Goal: Transaction & Acquisition: Purchase product/service

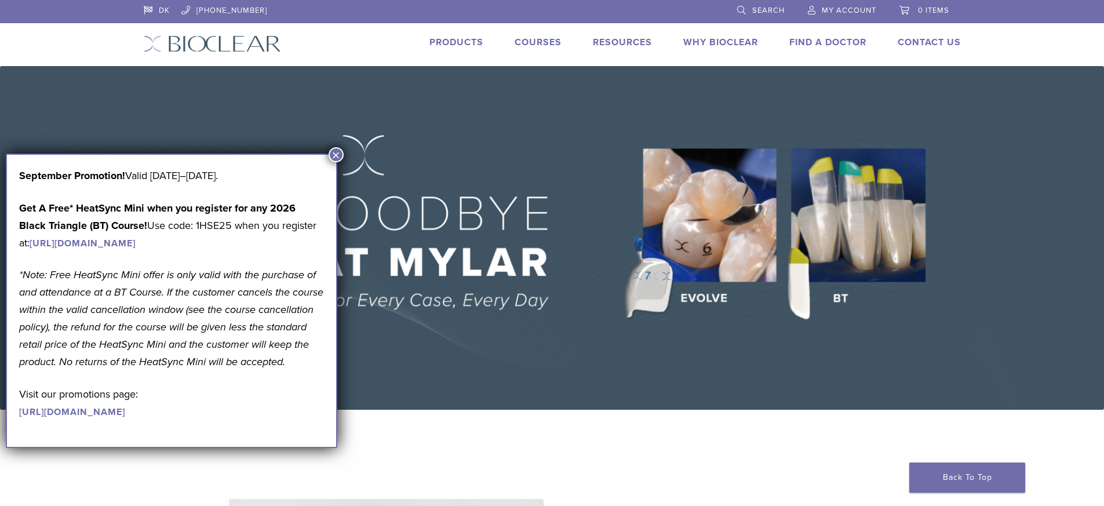
click at [338, 154] on button "×" at bounding box center [335, 154] width 15 height 15
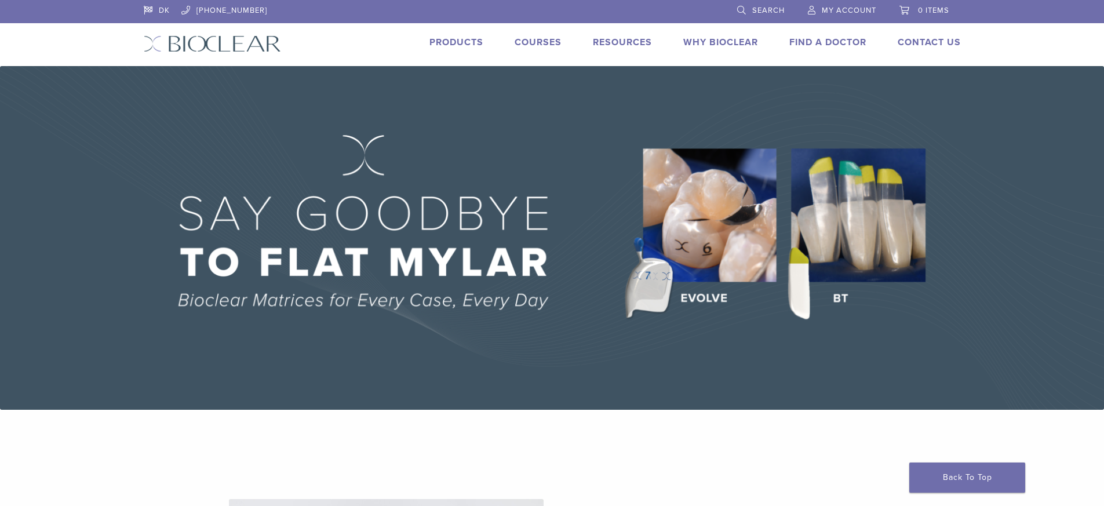
click at [465, 31] on div "DK 1.855.712.5327 Search My Account 0 items Cart No products in the cart. Back …" at bounding box center [552, 33] width 834 height 66
click at [457, 41] on link "Products" at bounding box center [456, 42] width 54 height 12
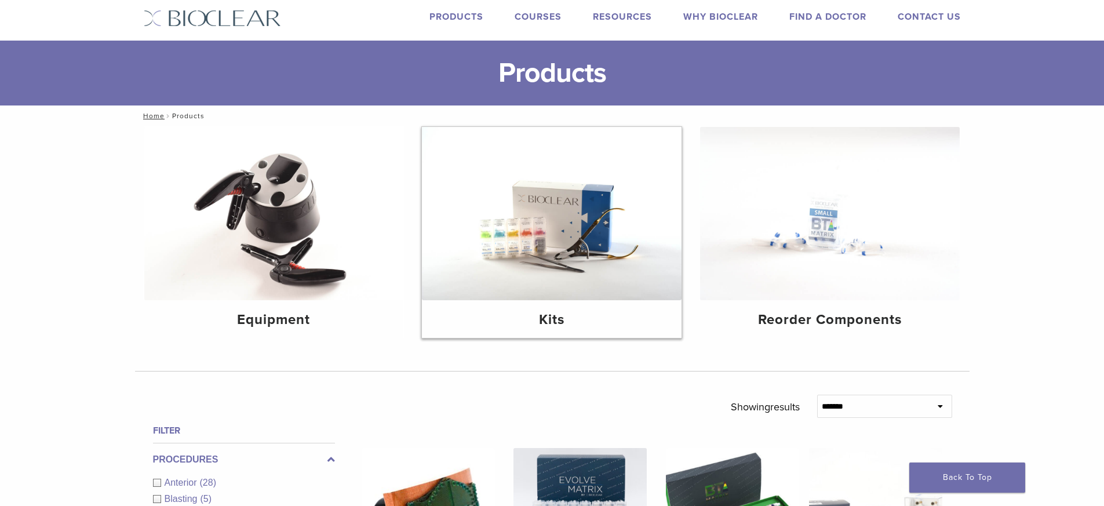
scroll to position [58, 0]
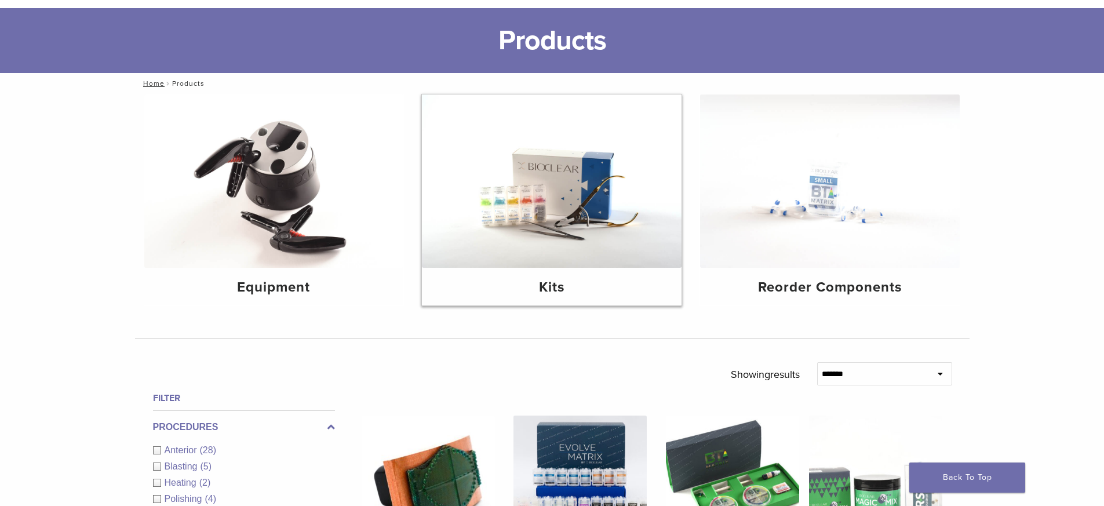
click at [567, 213] on img at bounding box center [552, 180] width 260 height 173
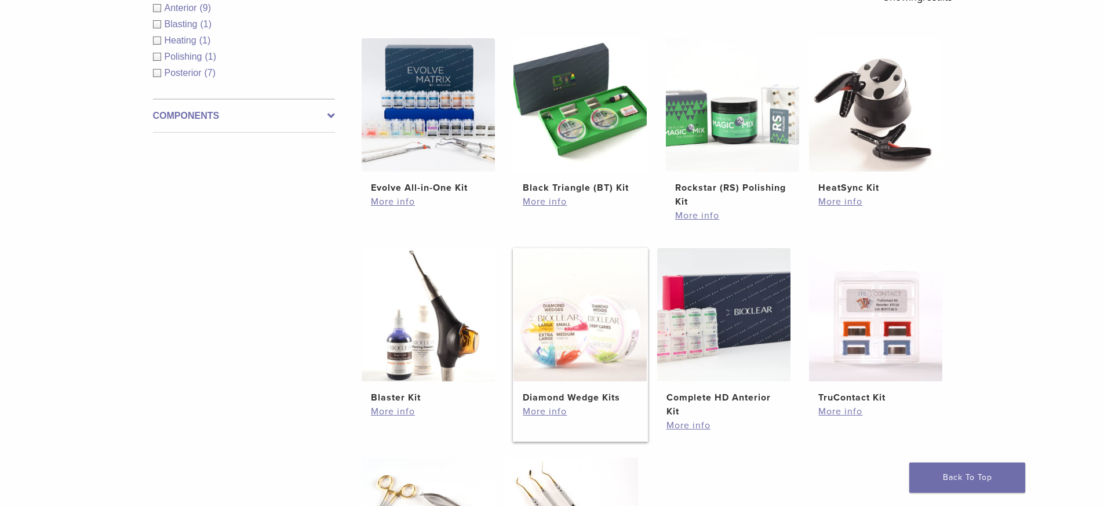
scroll to position [174, 0]
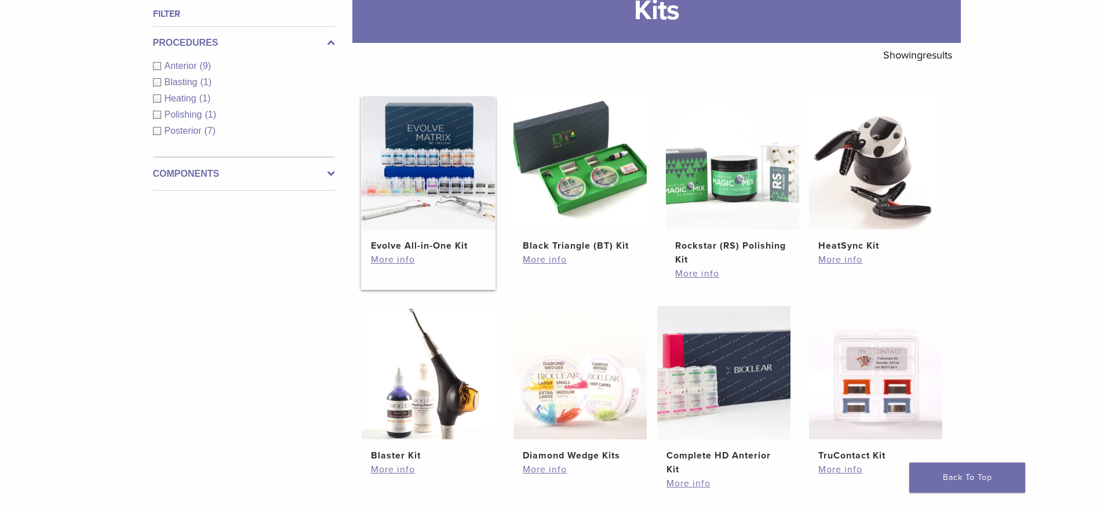
click at [484, 156] on img at bounding box center [428, 162] width 133 height 133
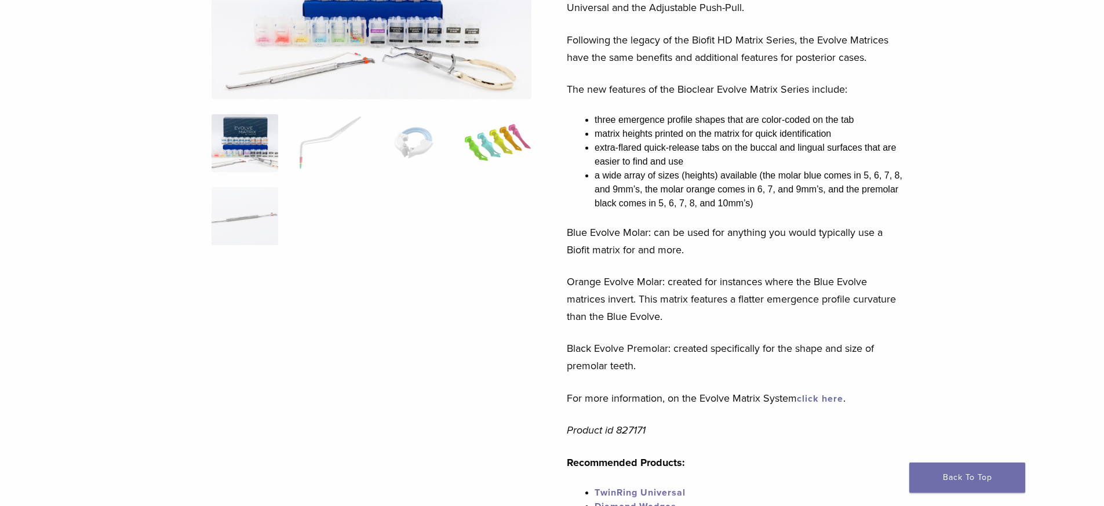
scroll to position [232, 0]
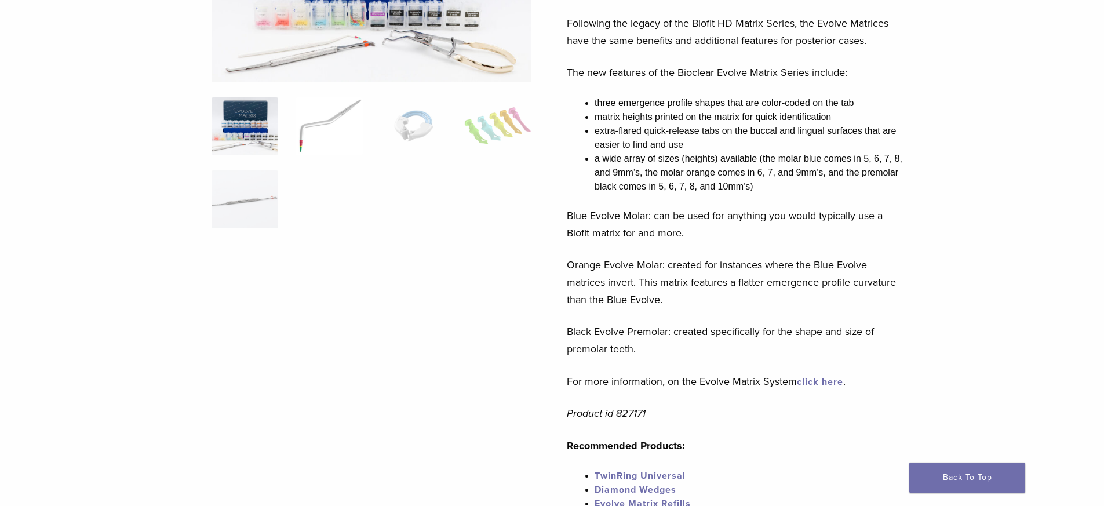
click at [334, 117] on img at bounding box center [328, 126] width 67 height 58
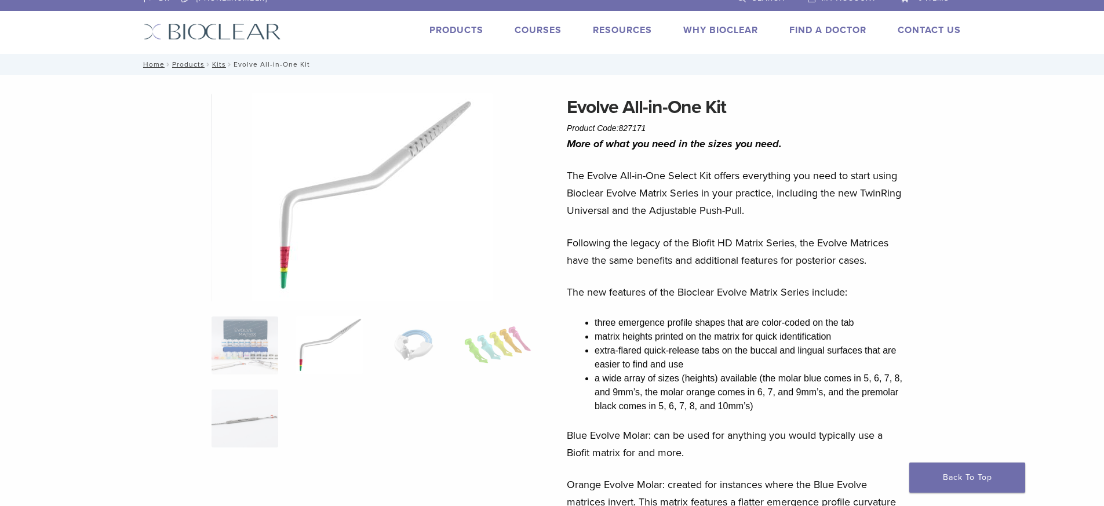
scroll to position [0, 0]
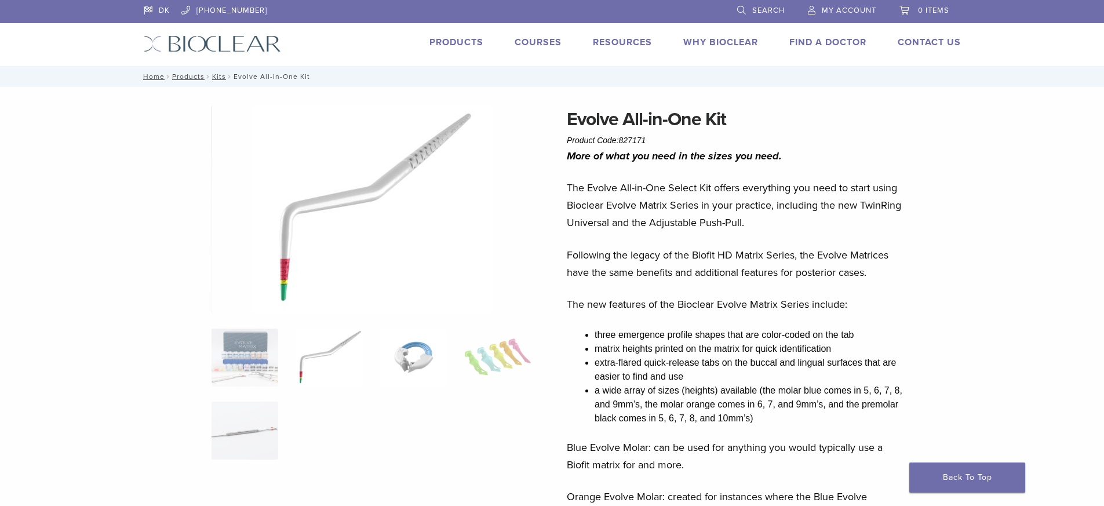
click at [399, 355] on img at bounding box center [413, 357] width 67 height 58
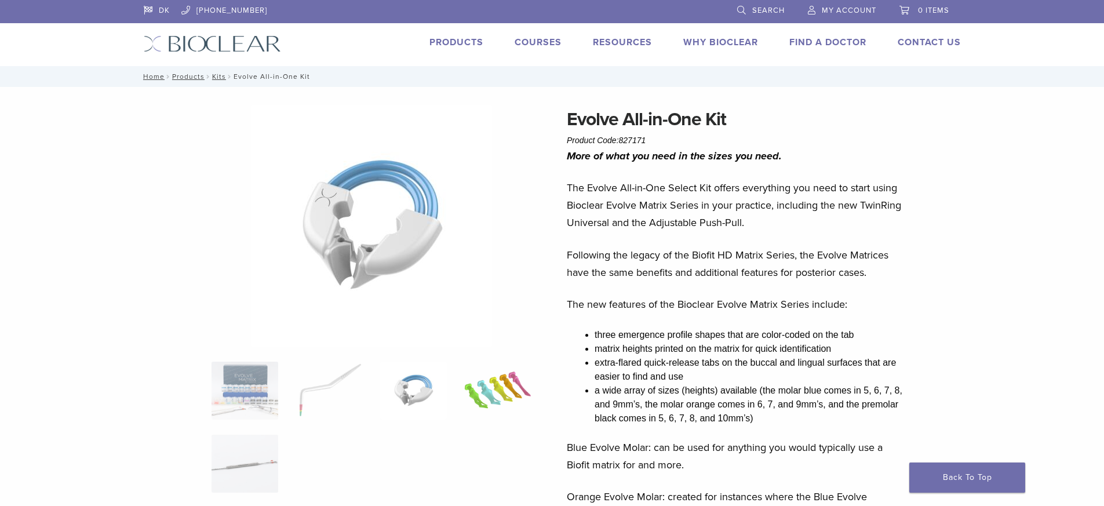
click at [503, 415] on img at bounding box center [497, 391] width 67 height 58
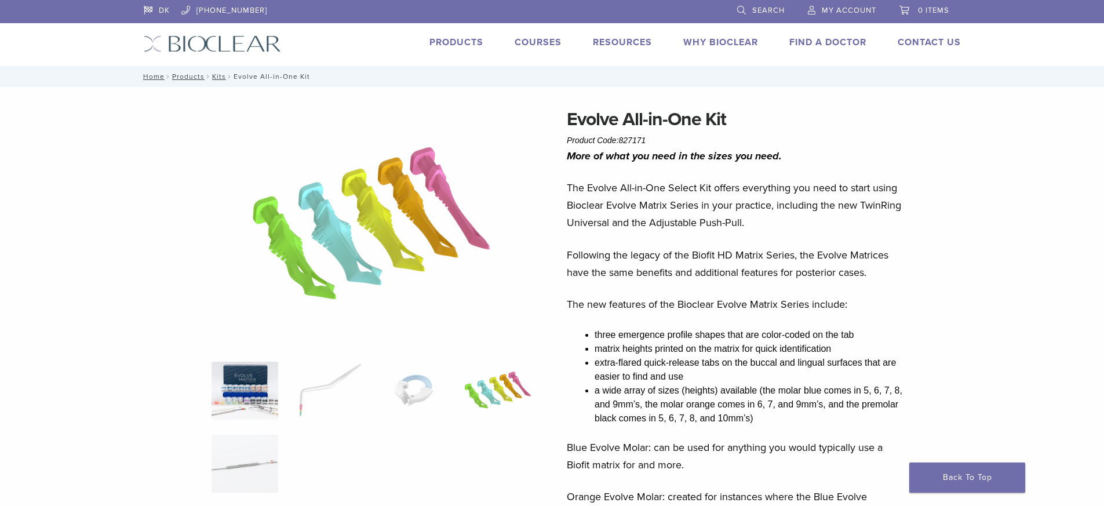
click at [228, 394] on img at bounding box center [244, 391] width 67 height 58
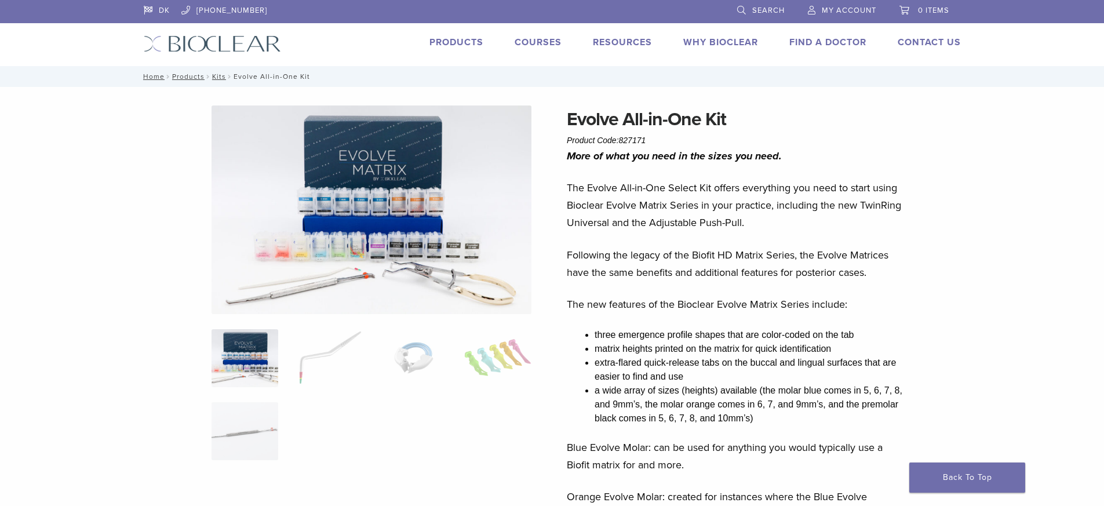
click at [480, 42] on link "Products" at bounding box center [456, 42] width 54 height 12
